Goal: Transaction & Acquisition: Purchase product/service

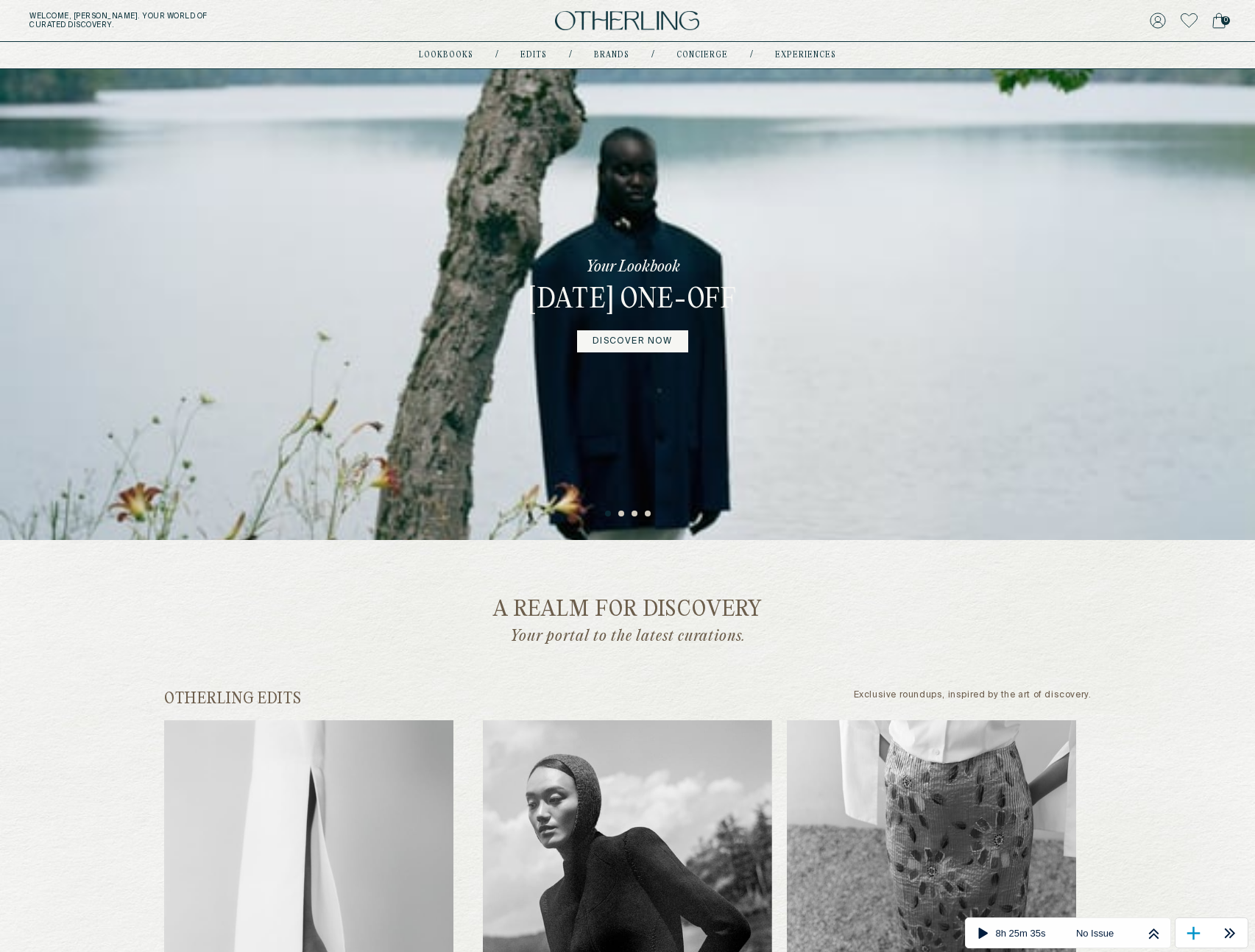
click at [1187, 20] on icon at bounding box center [1189, 20] width 17 height 15
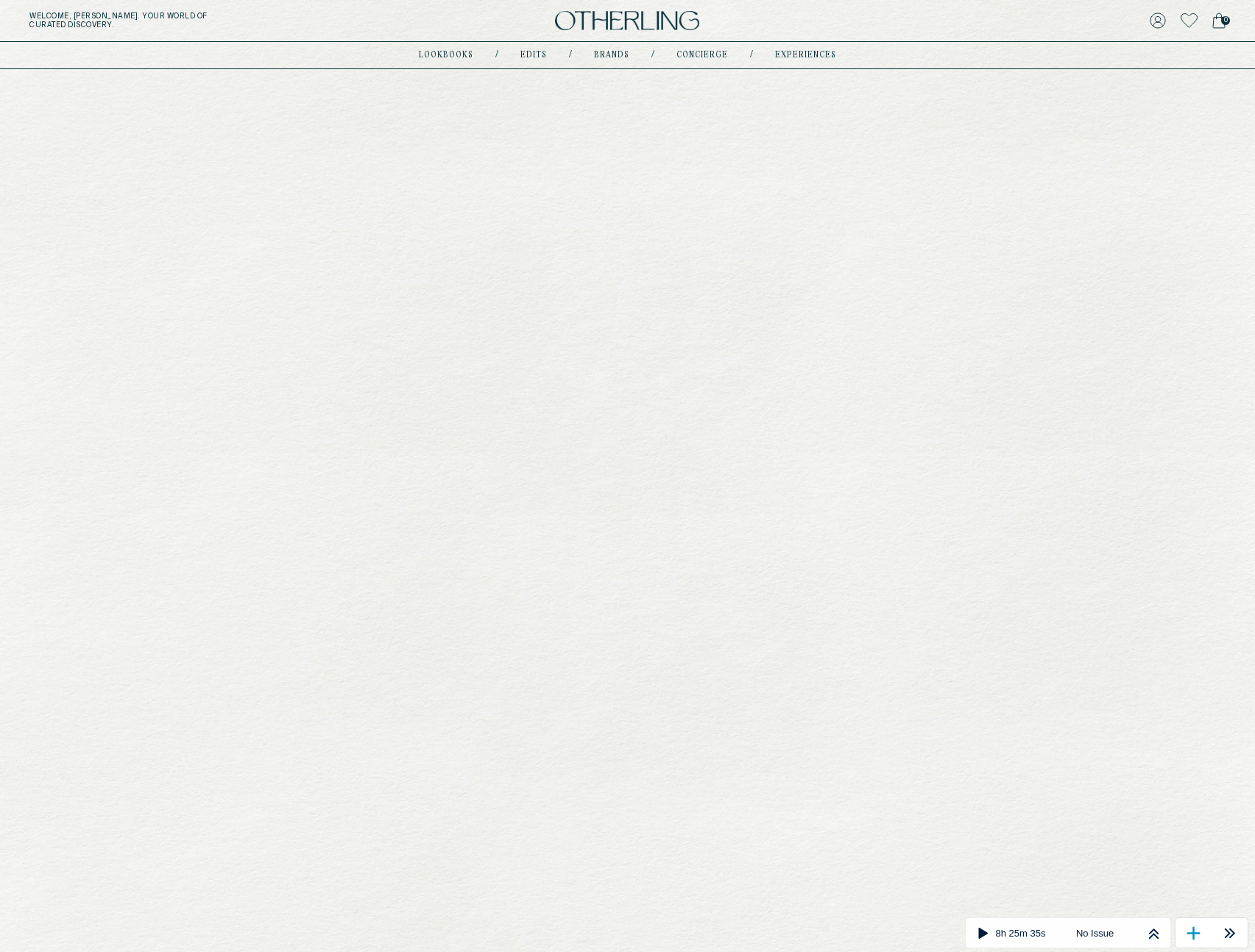
click at [1187, 20] on icon at bounding box center [1189, 20] width 17 height 15
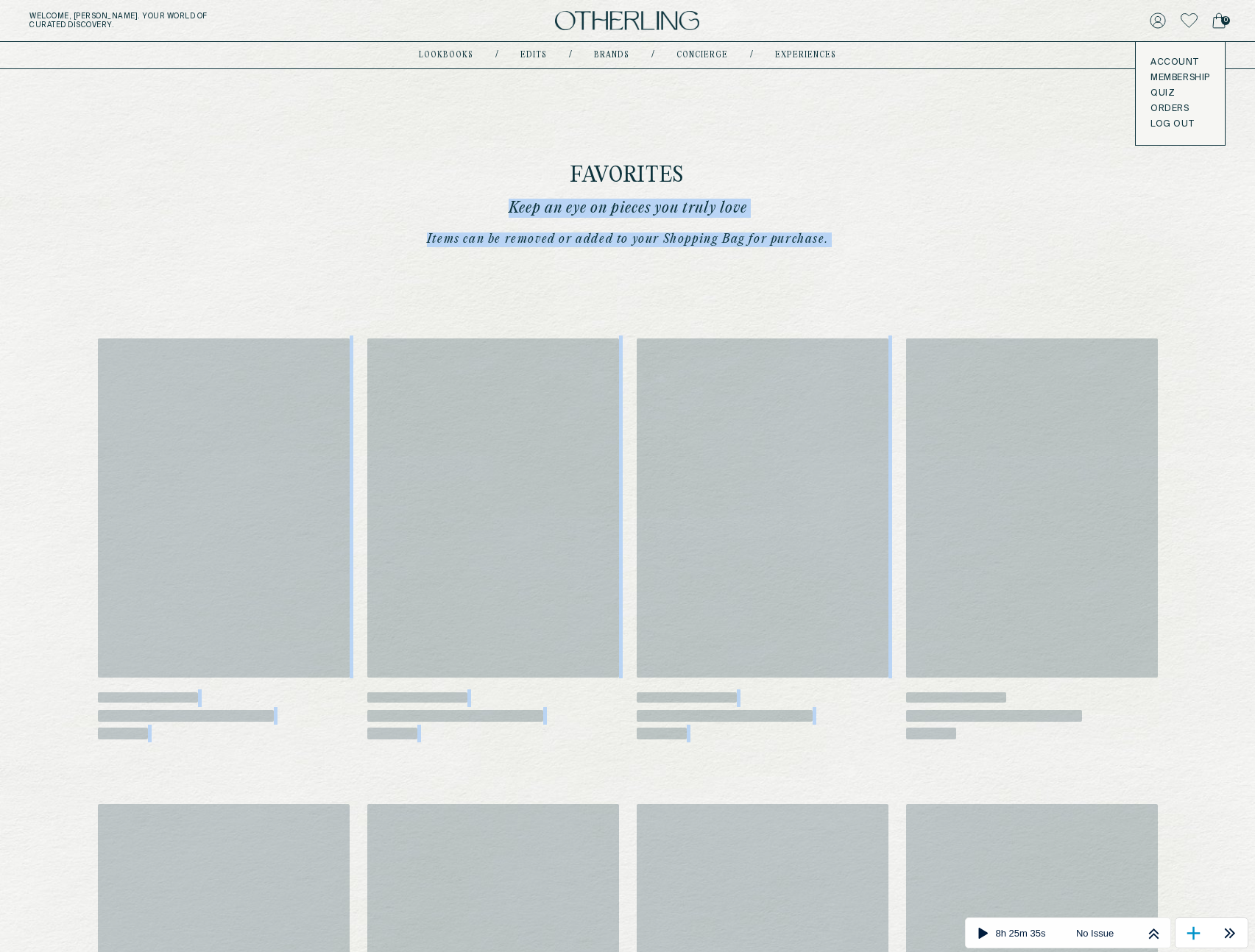
drag, startPoint x: 538, startPoint y: 145, endPoint x: 903, endPoint y: 287, distance: 391.6
click at [903, 287] on div "Favorites Keep an eye on pieces you truly love Items can be removed or added to…" at bounding box center [628, 653] width 1131 height 1169
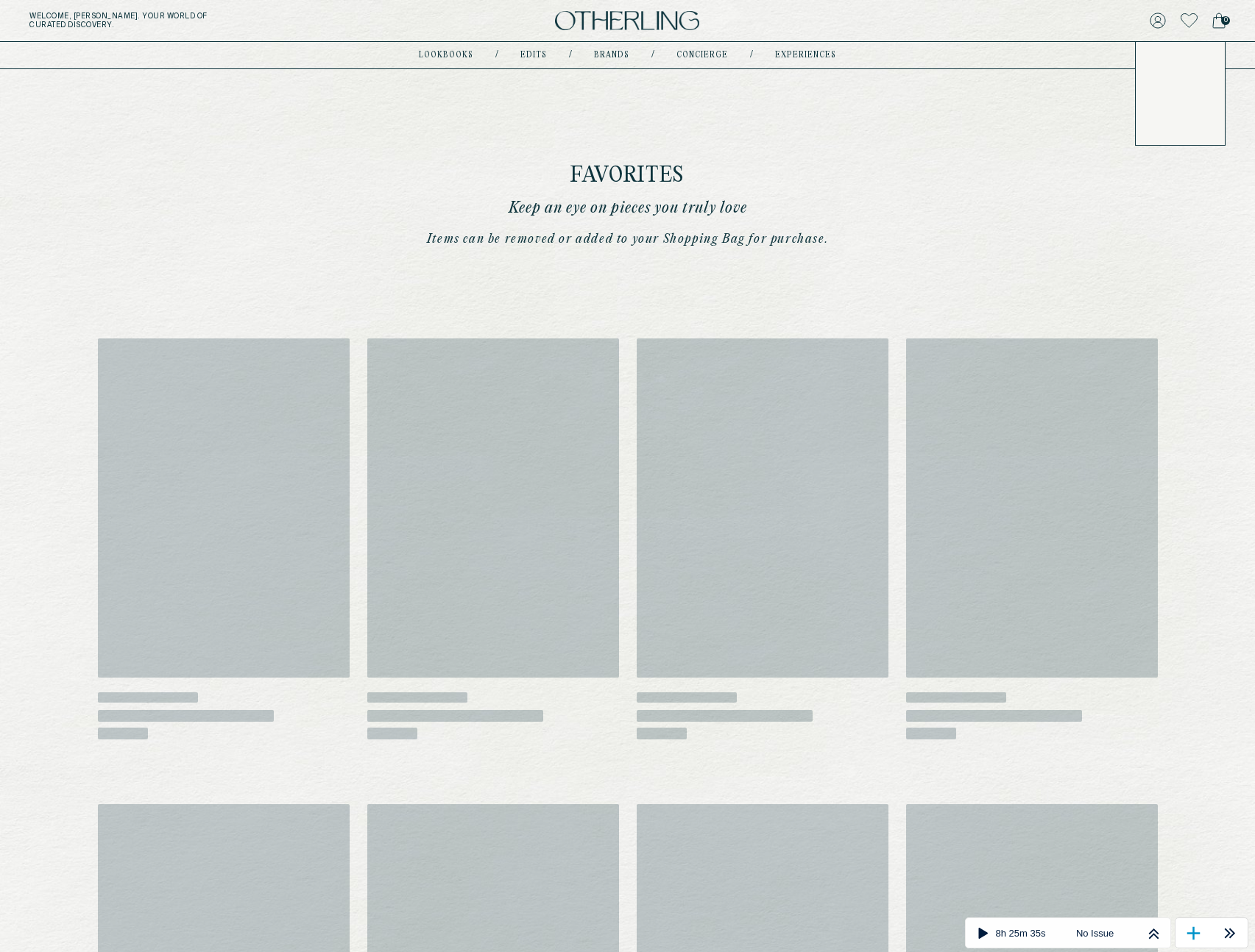
click at [903, 286] on div "‌ ‌ ‌ ‌ ‌ ‌ ‌ ‌ ‌ ‌ ‌ ‌ ‌ ‌ ‌ ‌ ‌ ‌ ‌ ‌ ‌ ‌ ‌ ‌ ‌ ‌ ‌ ‌ ‌ ‌ ‌ ‌" at bounding box center [628, 734] width 1084 height 950
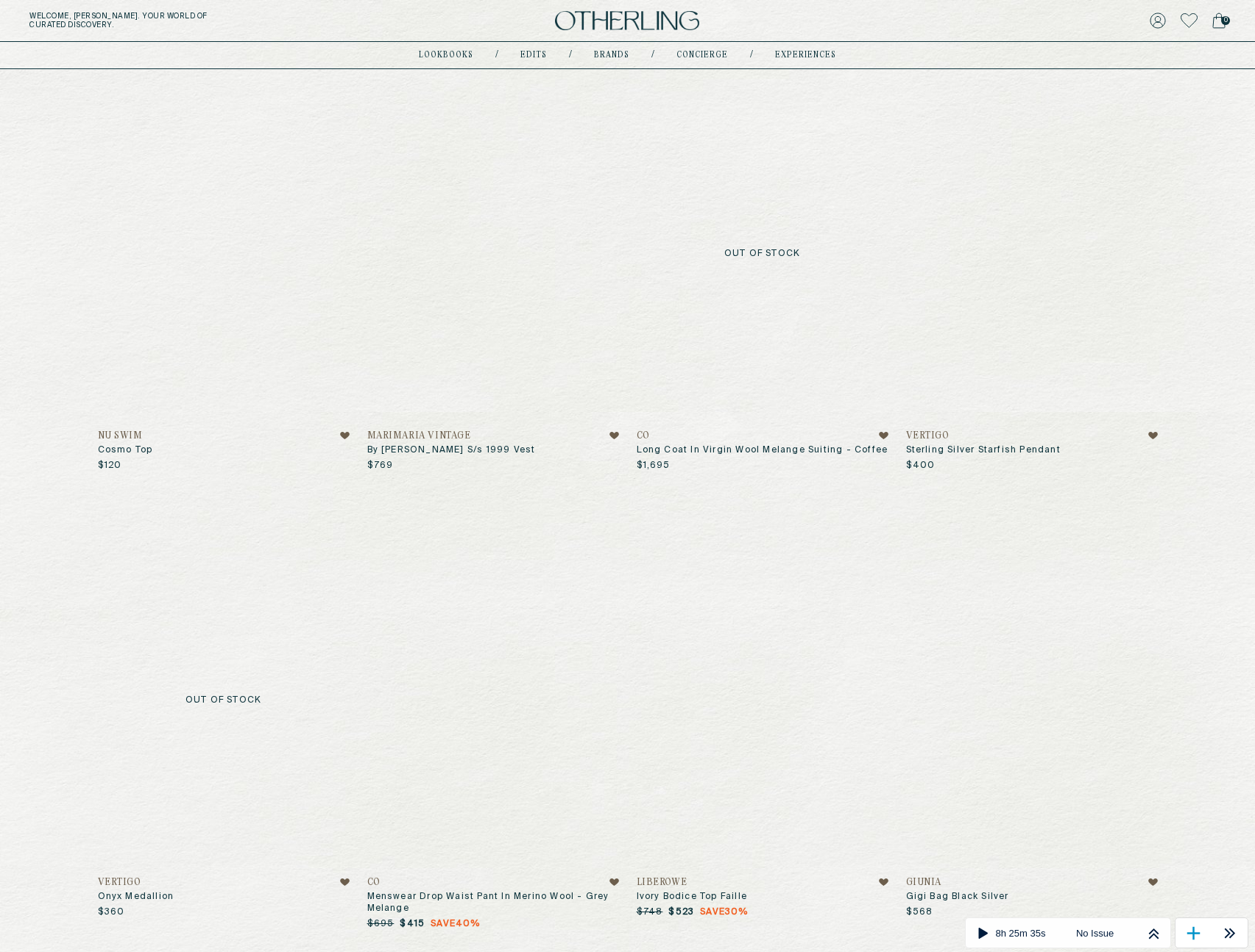
scroll to position [13, 0]
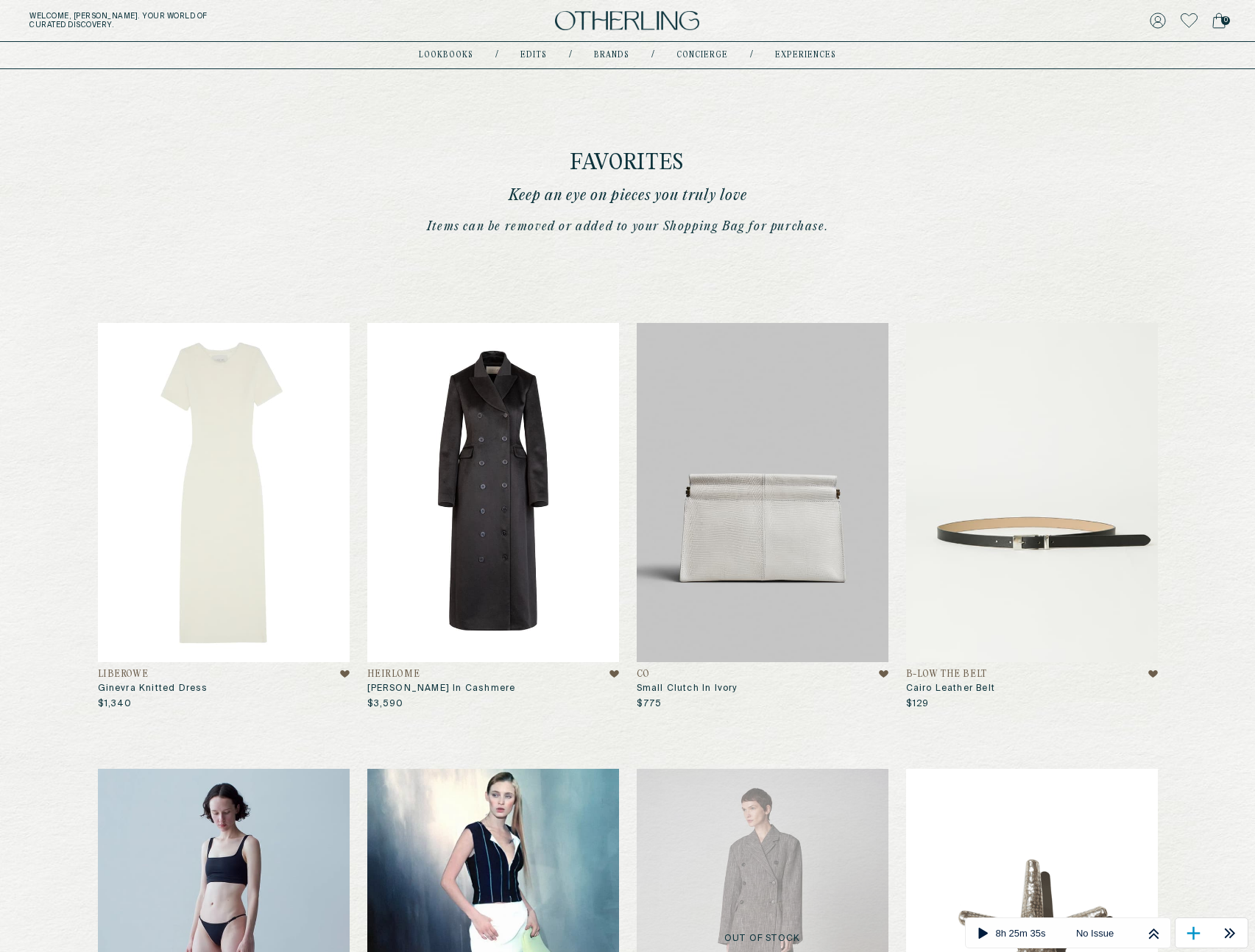
click at [492, 364] on img at bounding box center [493, 493] width 252 height 340
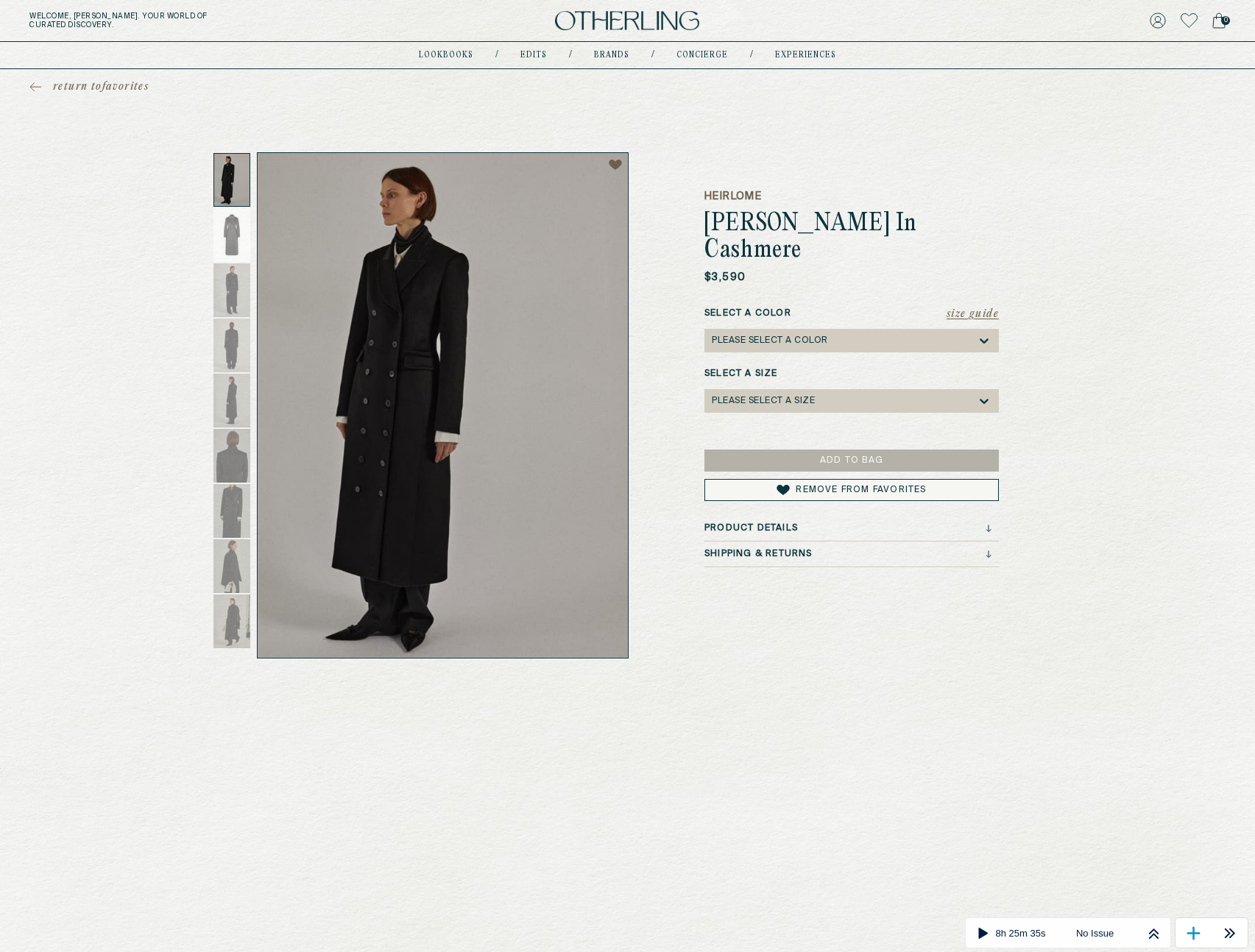
click at [132, 89] on span "return to favorites" at bounding box center [101, 86] width 96 height 15
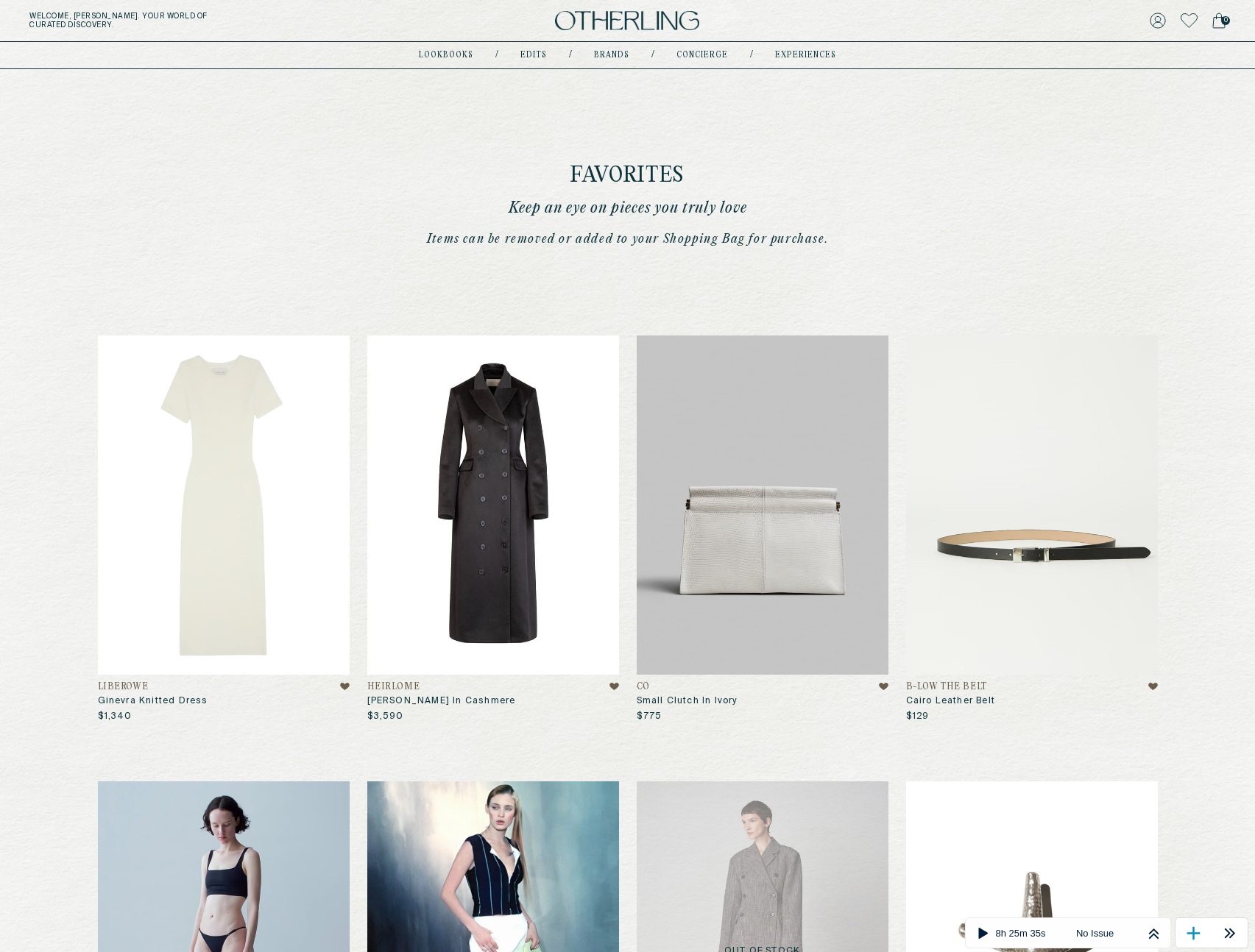
click at [460, 477] on img at bounding box center [493, 506] width 252 height 340
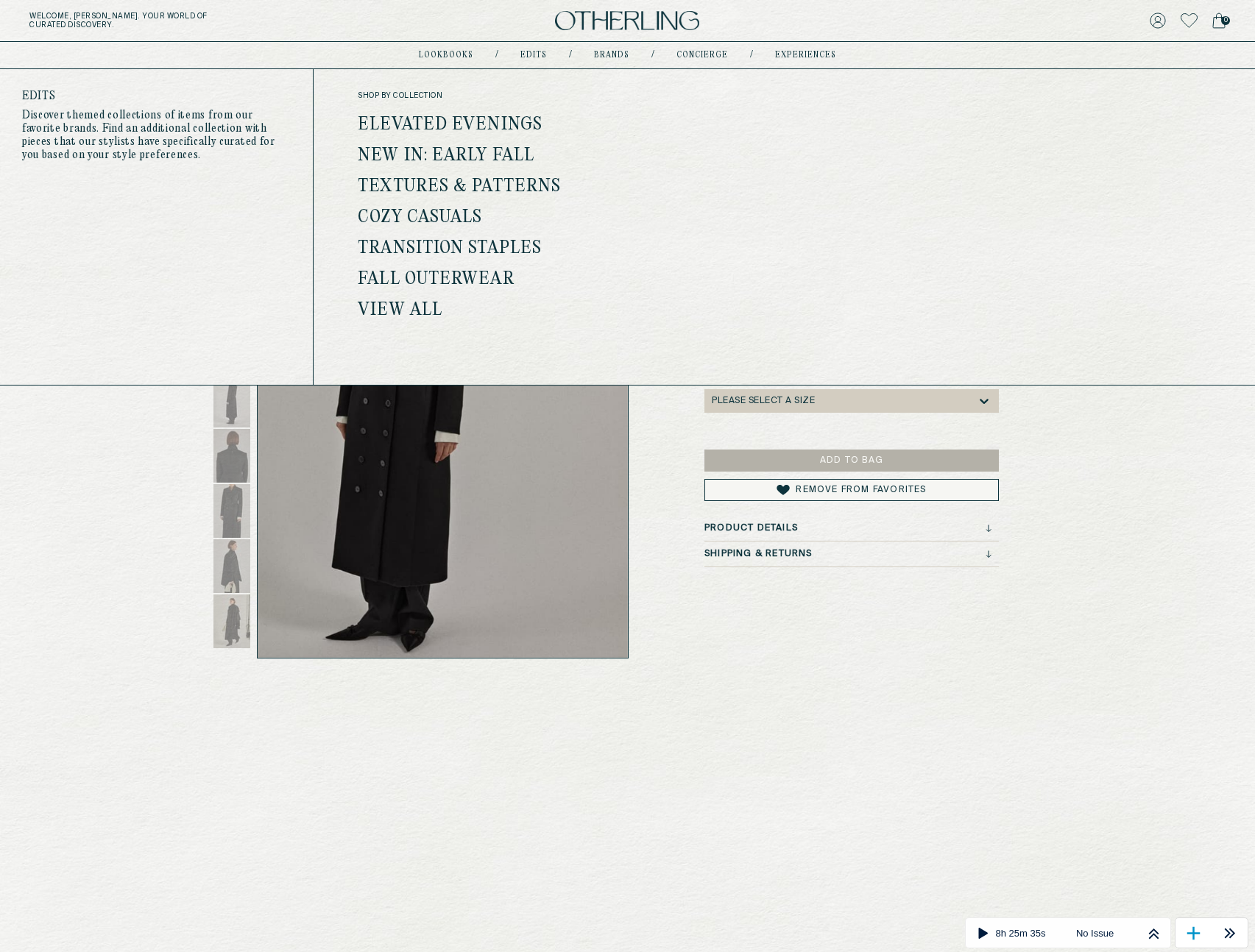
click at [462, 126] on link "Elevated Evenings" at bounding box center [450, 125] width 185 height 19
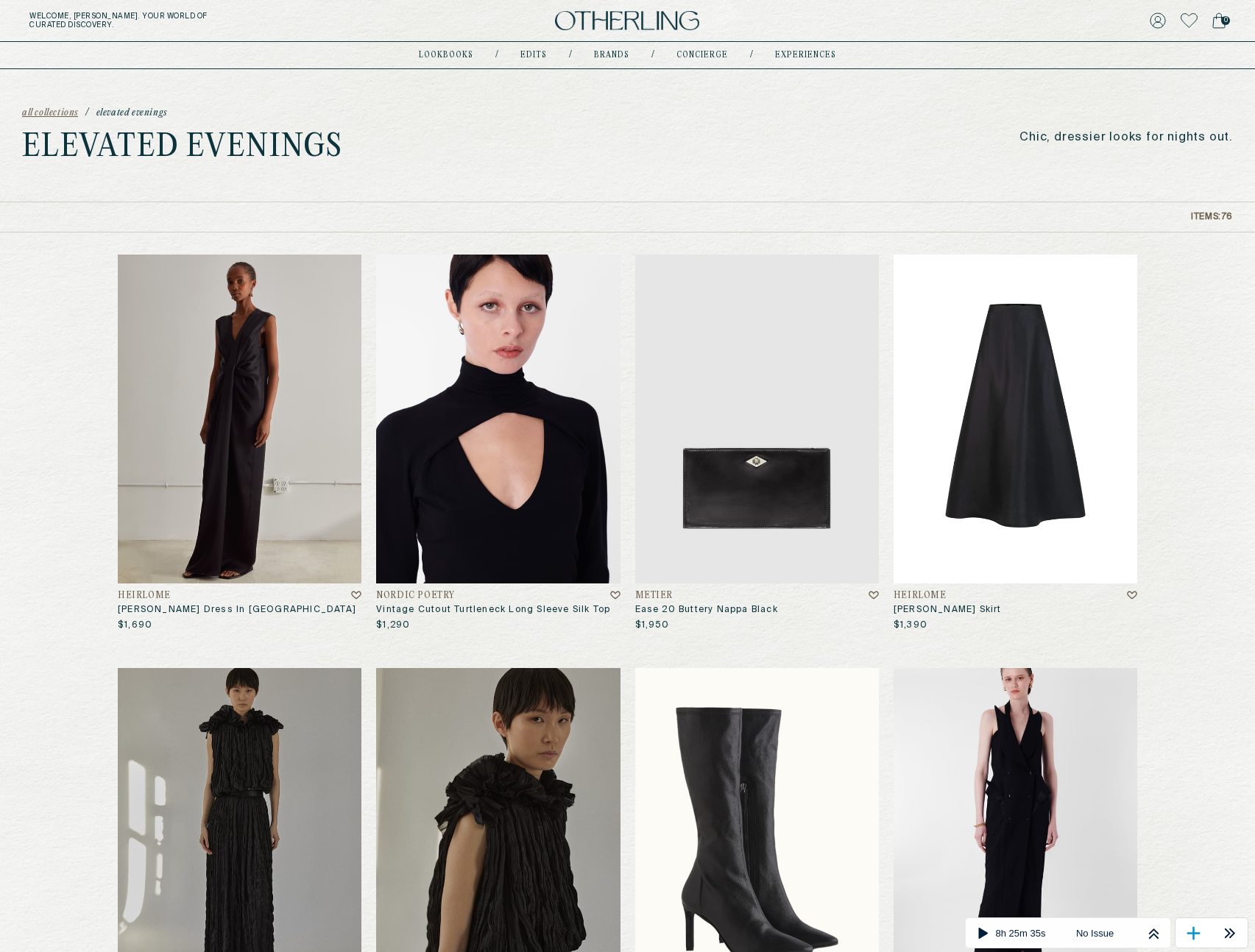
click at [963, 367] on img at bounding box center [1015, 419] width 244 height 329
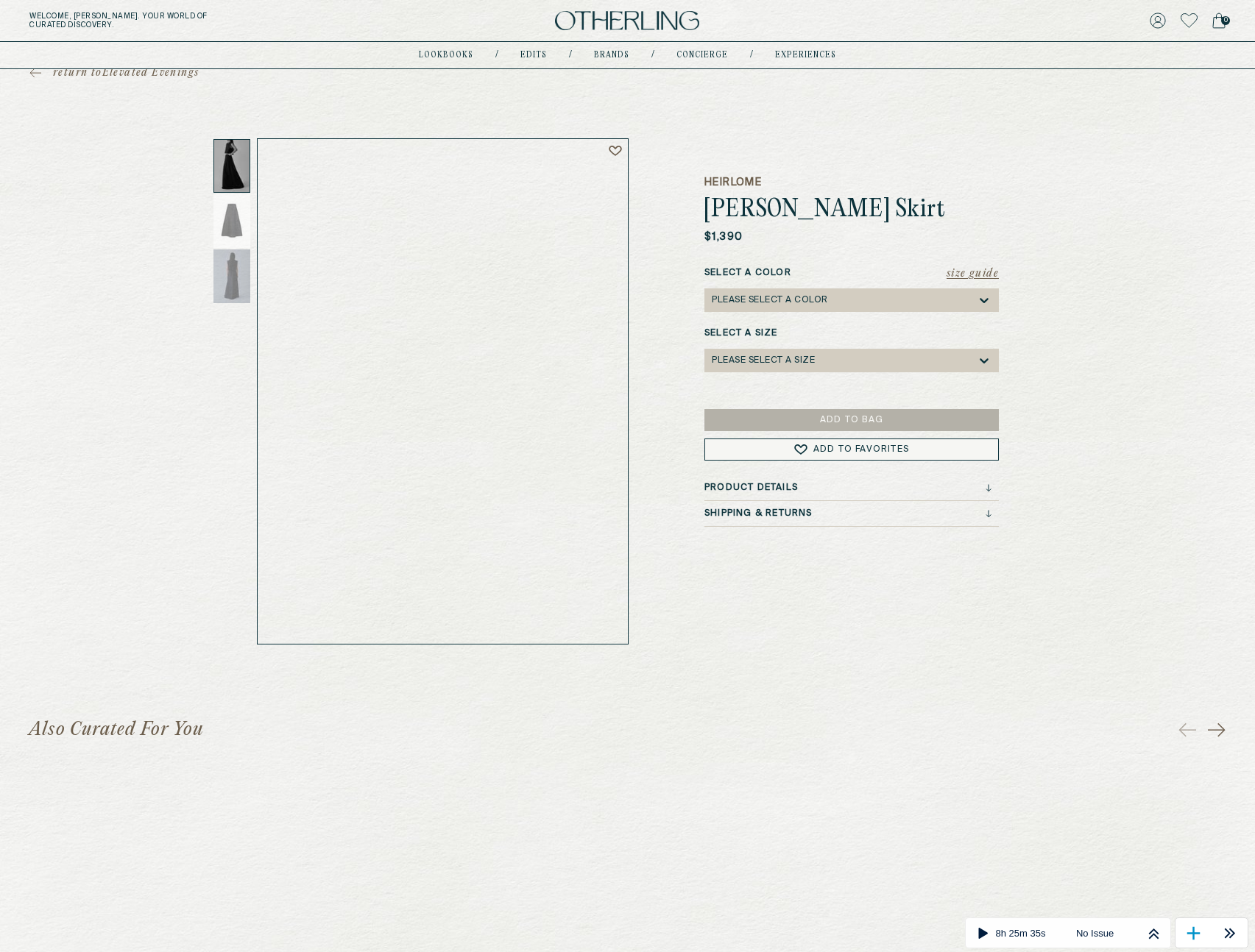
scroll to position [27, 0]
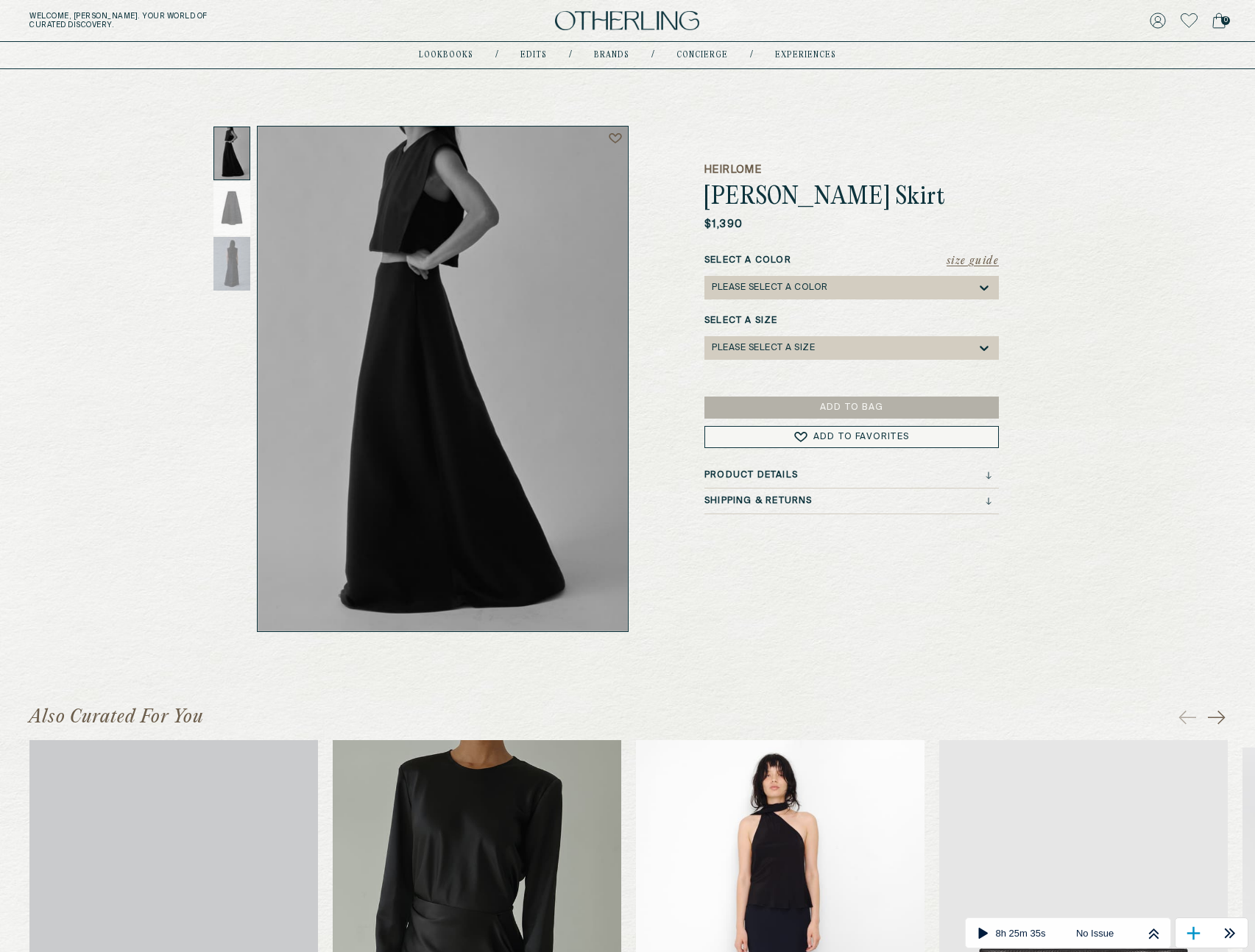
click at [773, 783] on img at bounding box center [780, 935] width 289 height 389
